Goal: Information Seeking & Learning: Learn about a topic

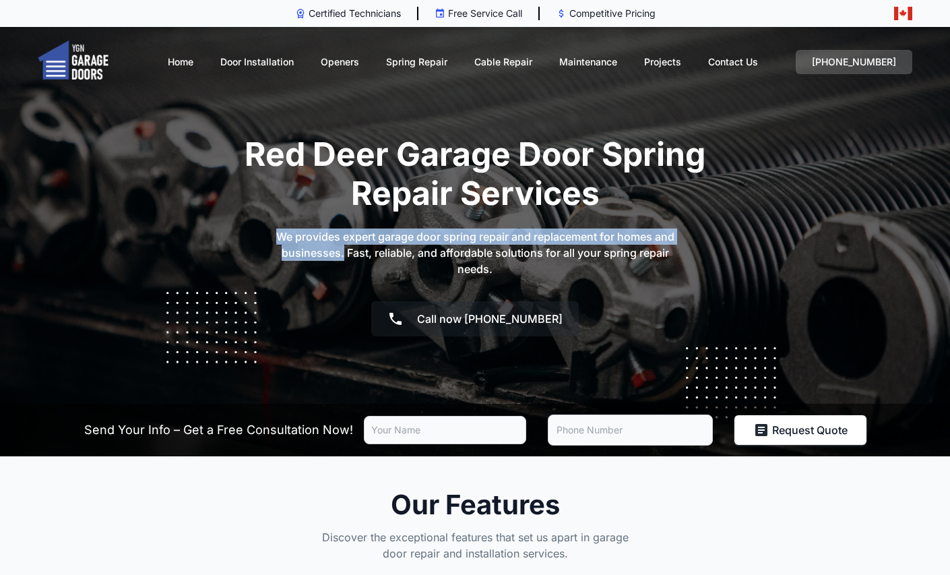
drag, startPoint x: 278, startPoint y: 231, endPoint x: 342, endPoint y: 260, distance: 70.3
click at [342, 260] on p "We provides expert garage door spring repair and replacement for homes and busi…" at bounding box center [475, 252] width 404 height 49
copy p "We provides expert garage door spring repair and replacement for homes and busi…"
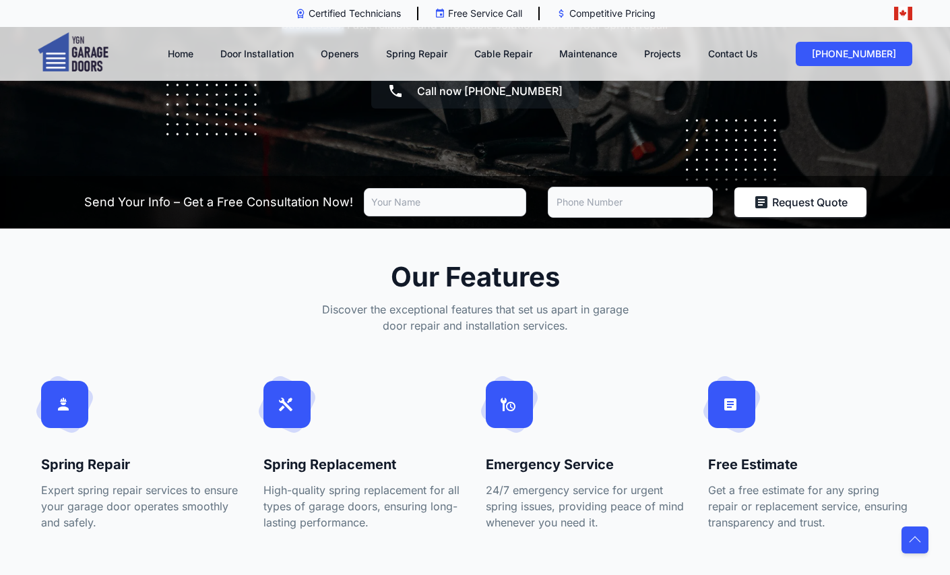
scroll to position [248, 0]
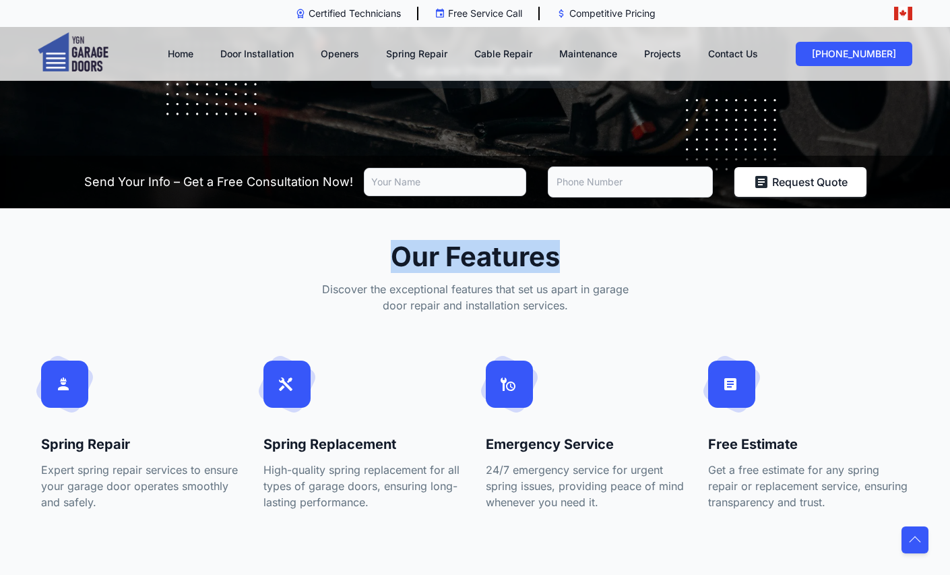
drag, startPoint x: 385, startPoint y: 248, endPoint x: 603, endPoint y: 253, distance: 217.7
click at [603, 253] on h2 "Our Features" at bounding box center [475, 257] width 327 height 32
copy h2 "Our Features"
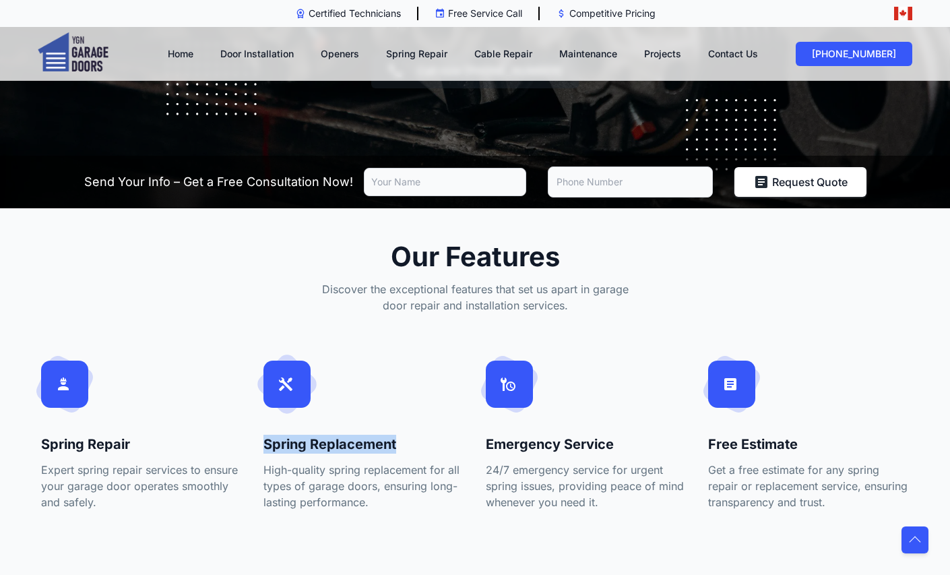
drag, startPoint x: 258, startPoint y: 437, endPoint x: 414, endPoint y: 439, distance: 156.3
click at [414, 439] on div "Spring Replacement High-quality spring replacement for all types of garage door…" at bounding box center [364, 452] width 222 height 182
copy h4 "Spring Replacement"
